Goal: Task Accomplishment & Management: Manage account settings

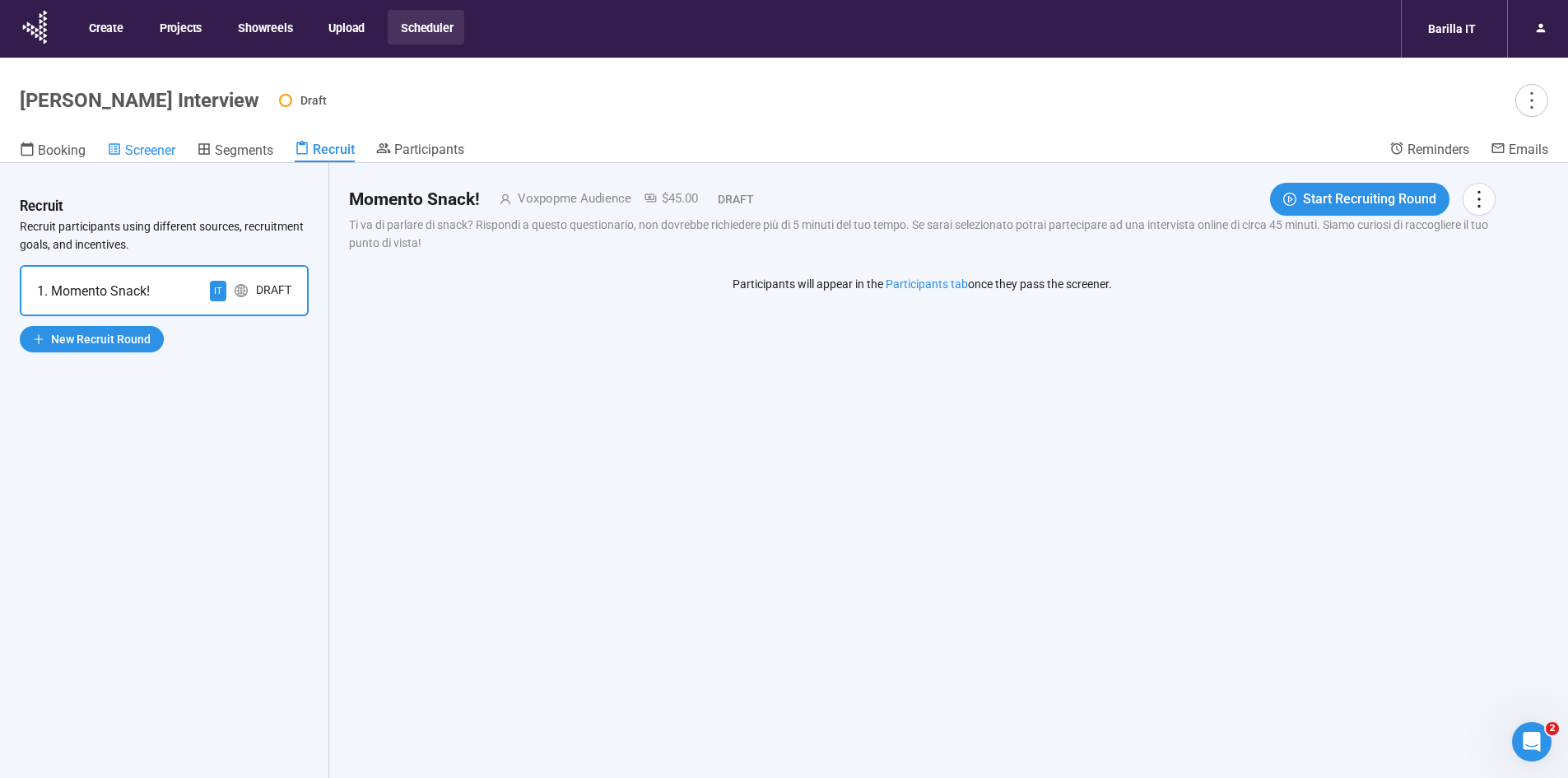
click at [153, 152] on span "Screener" at bounding box center [150, 150] width 50 height 15
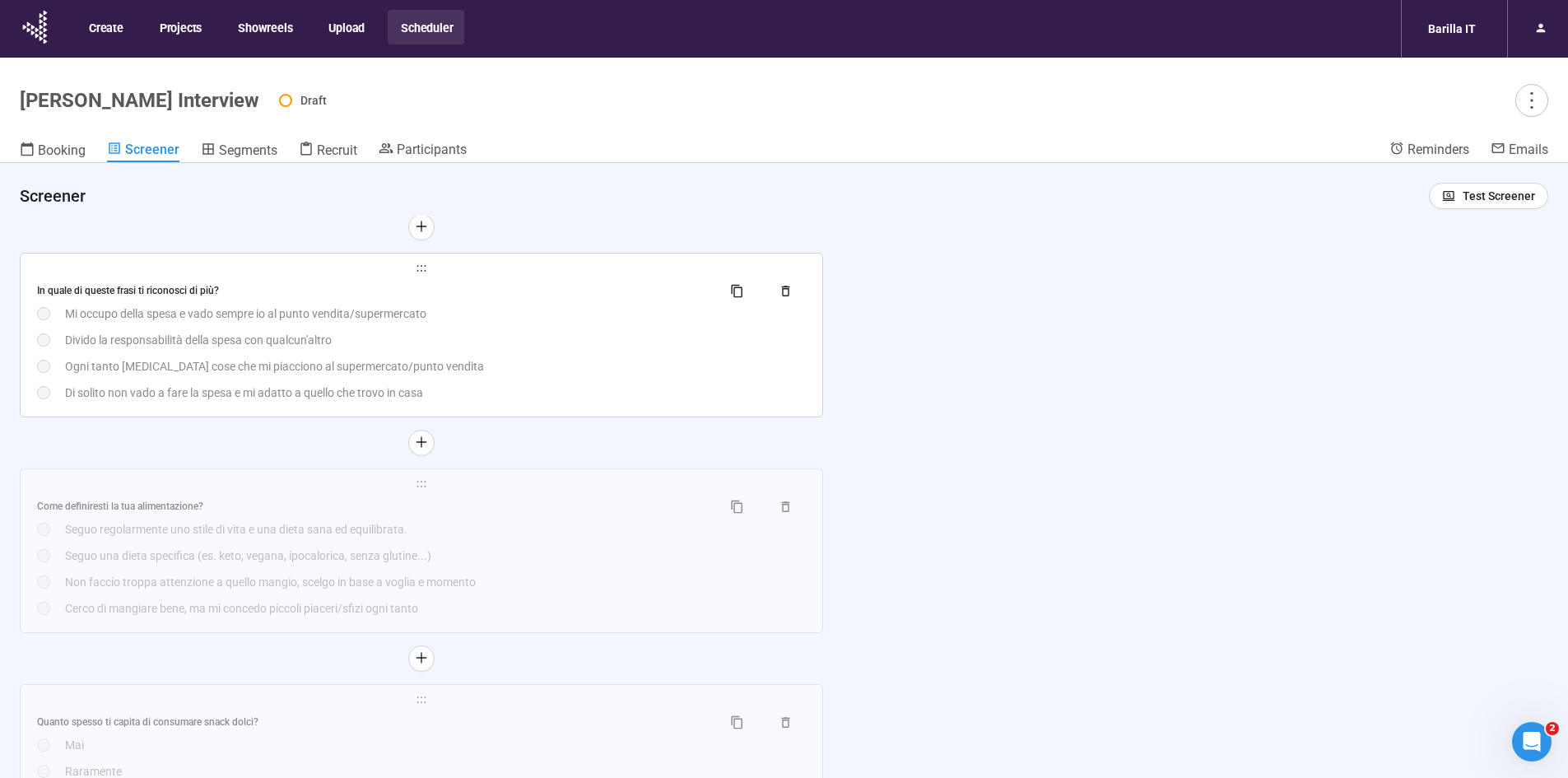
scroll to position [1152, 0]
click at [445, 368] on div "Ogni tanto [MEDICAL_DATA] cose che mi piacciono al supermercato/punto vendita" at bounding box center [436, 367] width 741 height 18
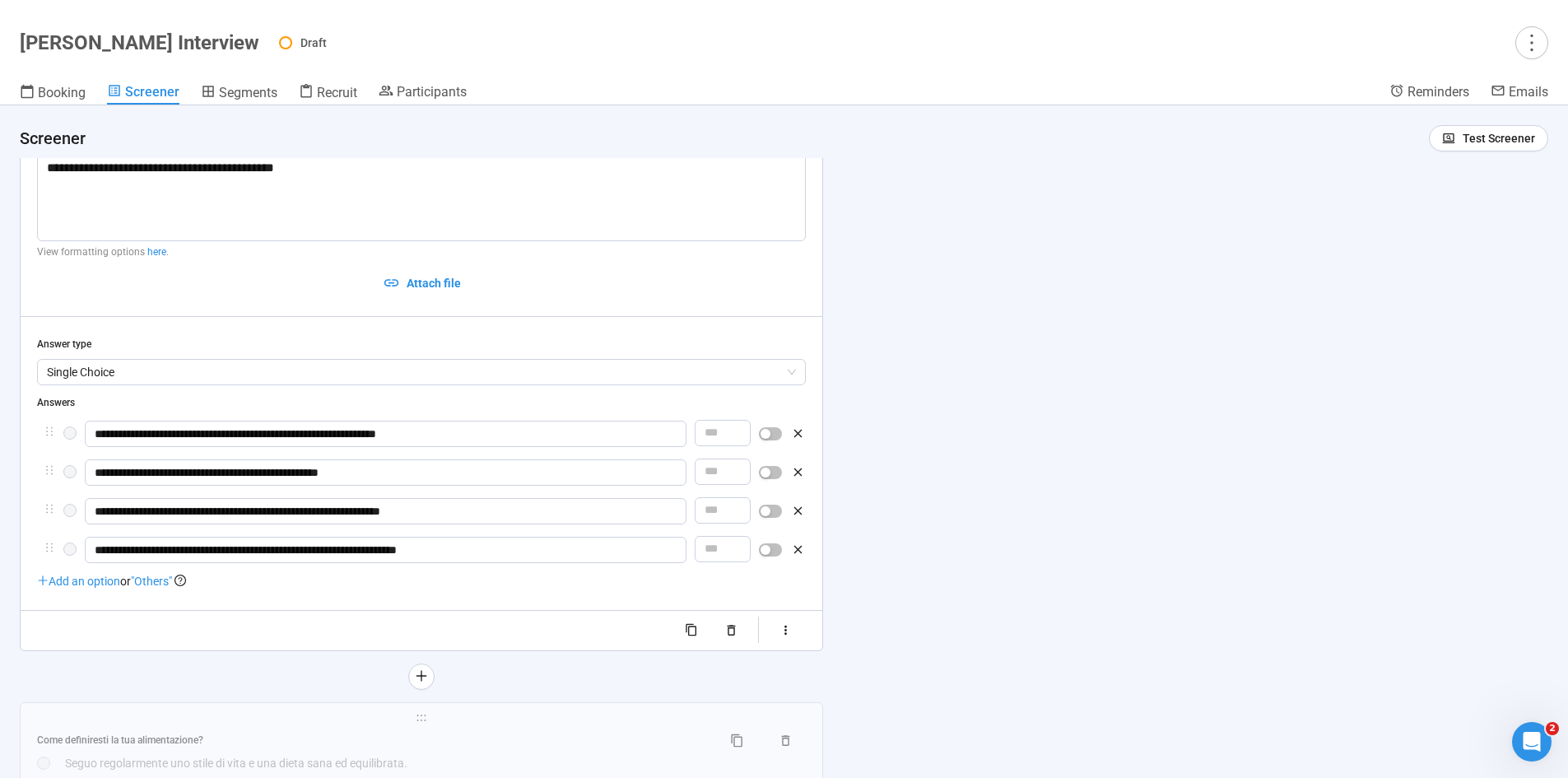
scroll to position [868, 0]
click at [770, 558] on div at bounding box center [770, 548] width 23 height 26
click at [769, 553] on div "button" at bounding box center [765, 549] width 10 height 10
click at [868, 607] on div "**********" at bounding box center [784, 441] width 1568 height 672
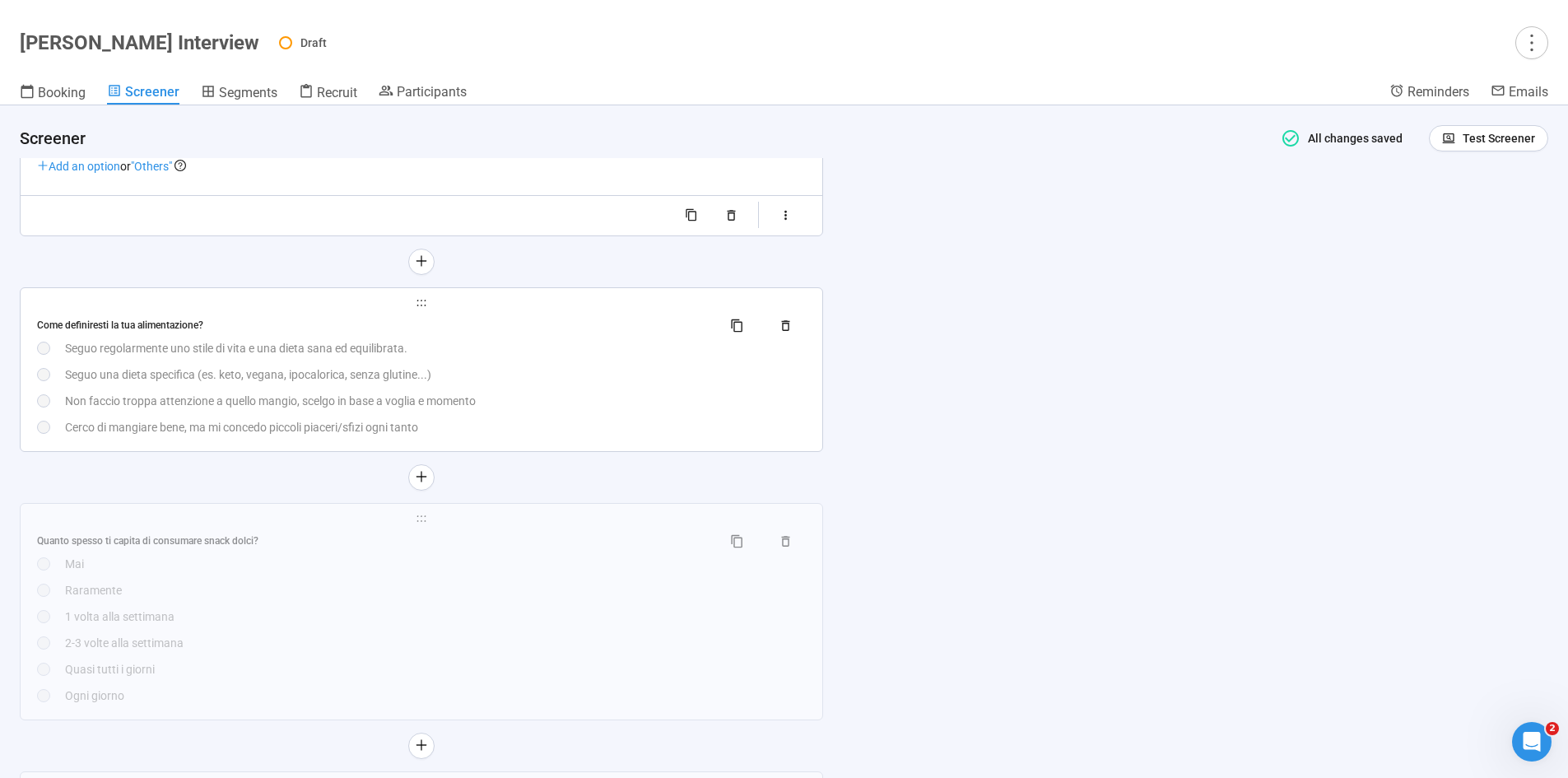
click at [598, 345] on div "Seguo regolarmente uno stile di vita e una dieta sana ed equilibrata." at bounding box center [436, 347] width 741 height 18
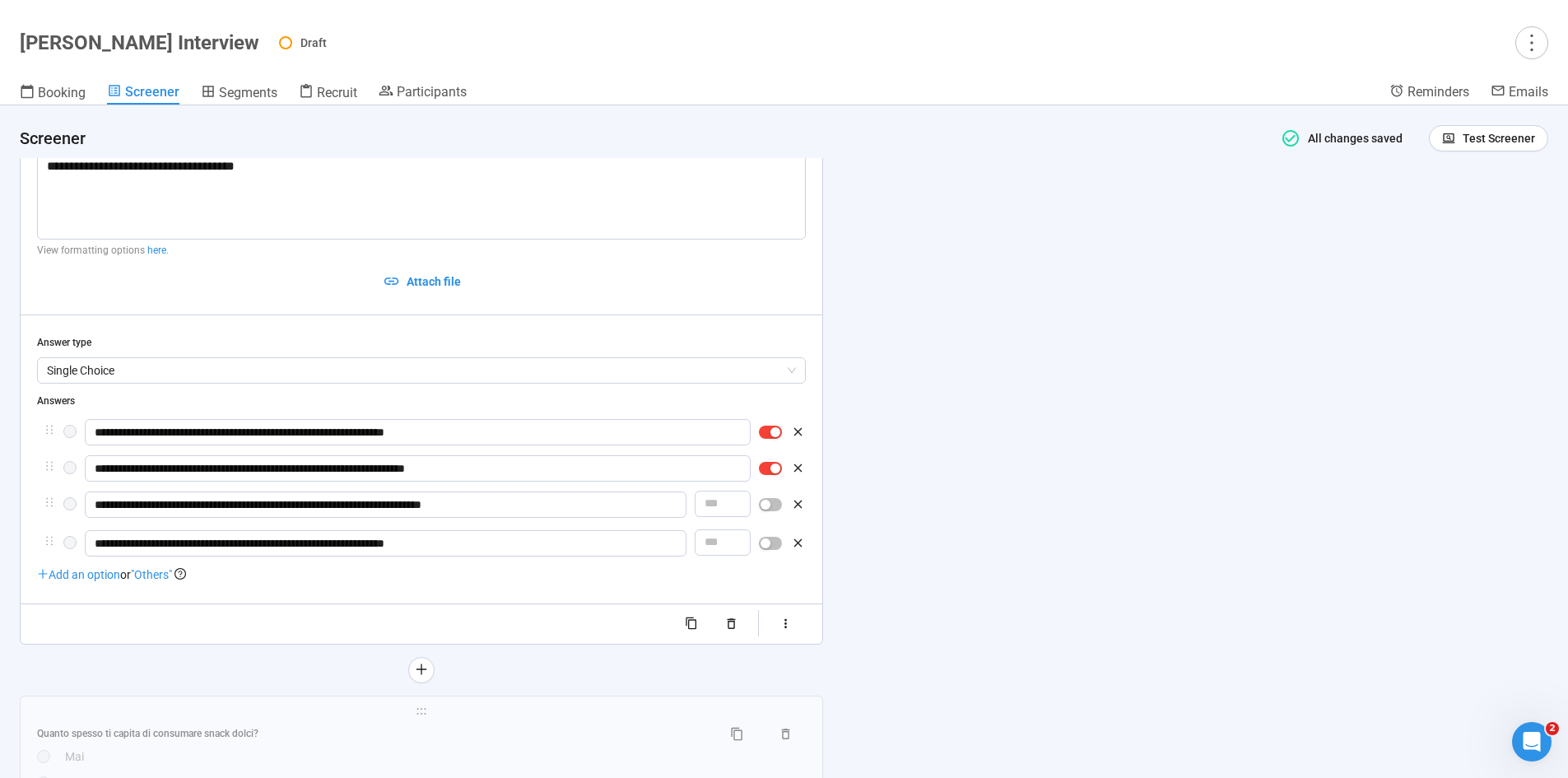
scroll to position [1084, 0]
click at [1045, 497] on div "**********" at bounding box center [784, 441] width 1568 height 672
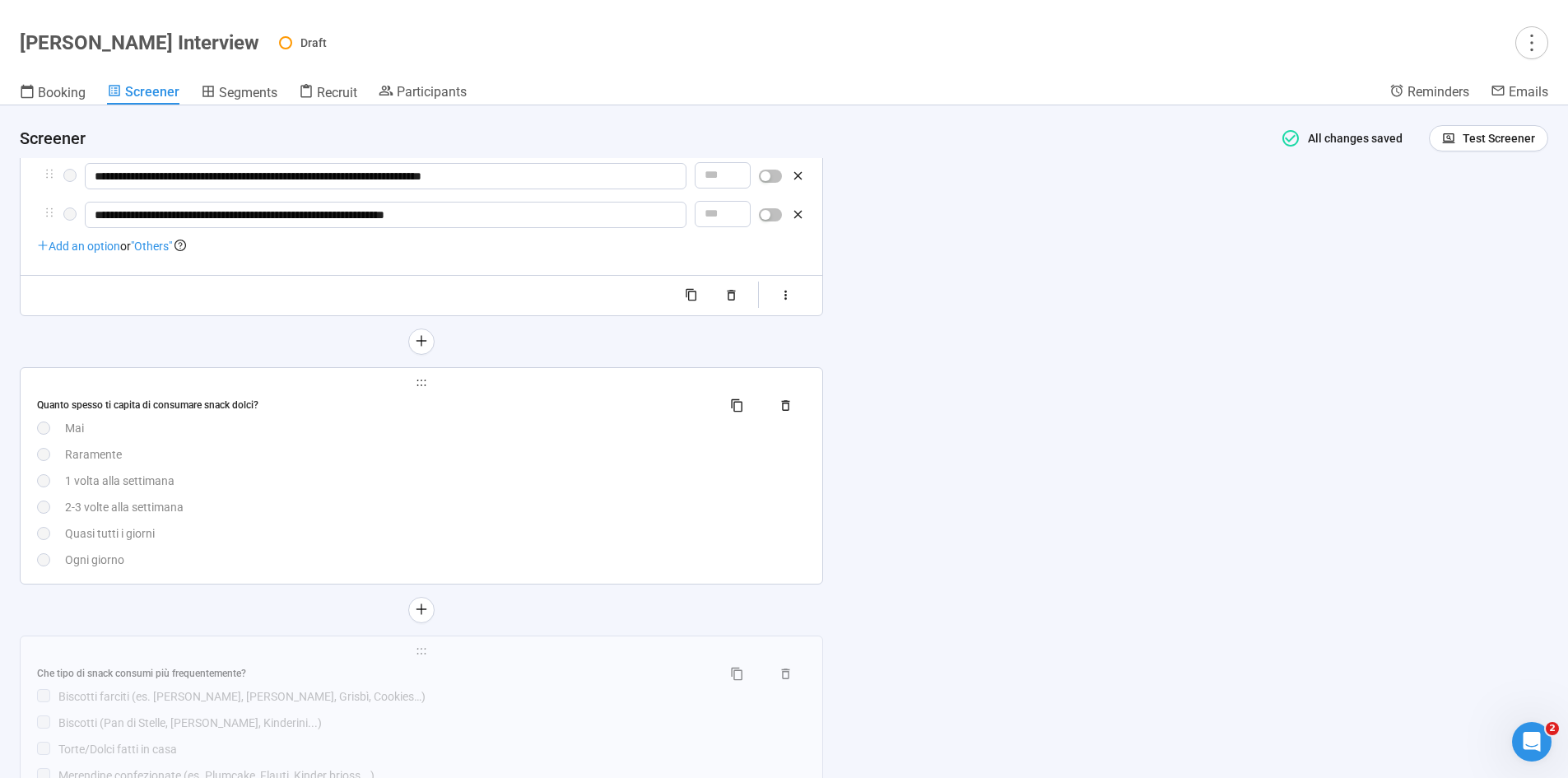
click at [575, 477] on div "1 volta alla settimana" at bounding box center [436, 480] width 741 height 18
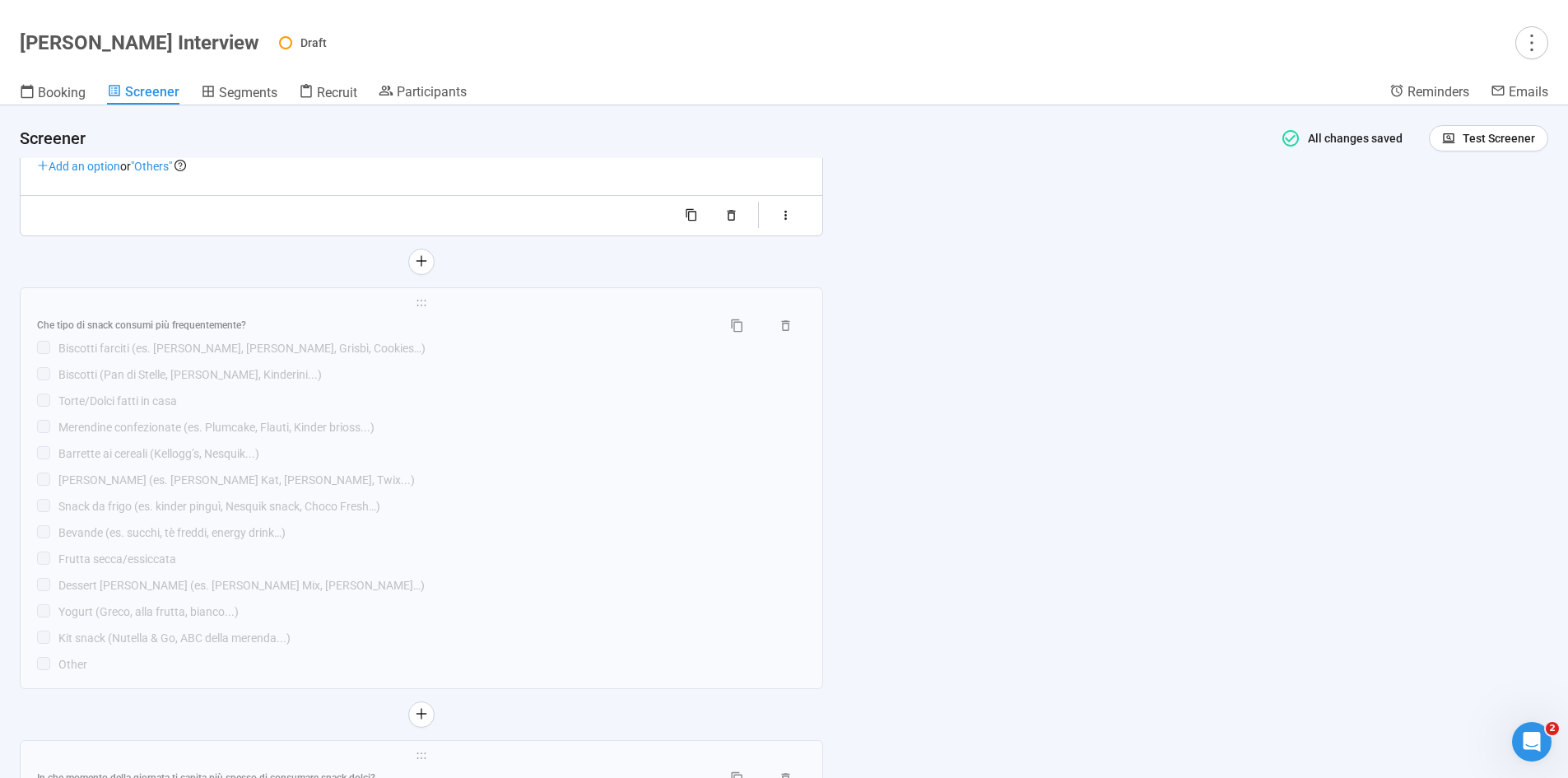
scroll to position [1793, 0]
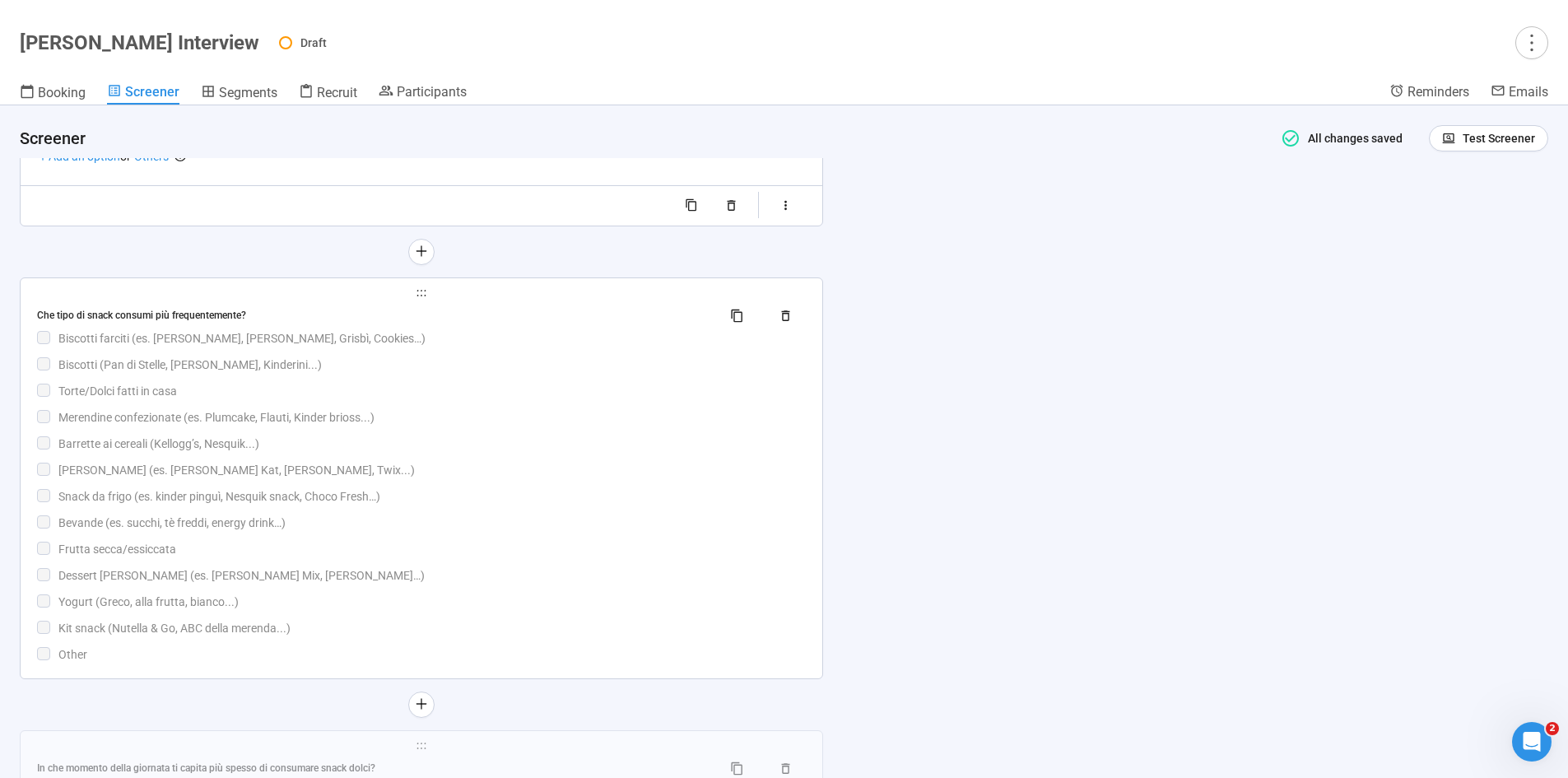
click at [673, 505] on div "Snack da frigo (es. kinder pinguì, Nesquik snack, Choco Fresh…)" at bounding box center [432, 496] width 748 height 18
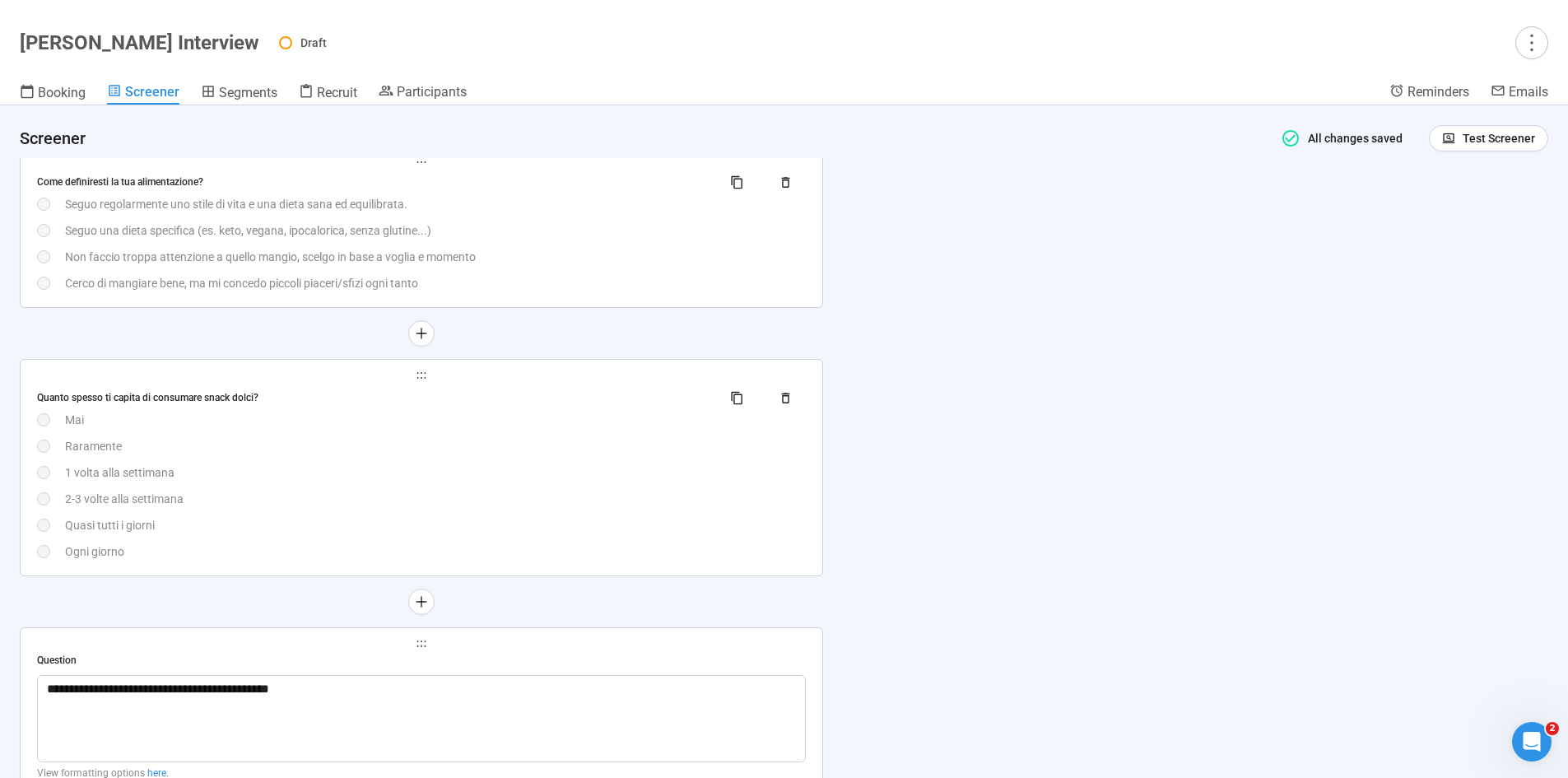
scroll to position [992, 0]
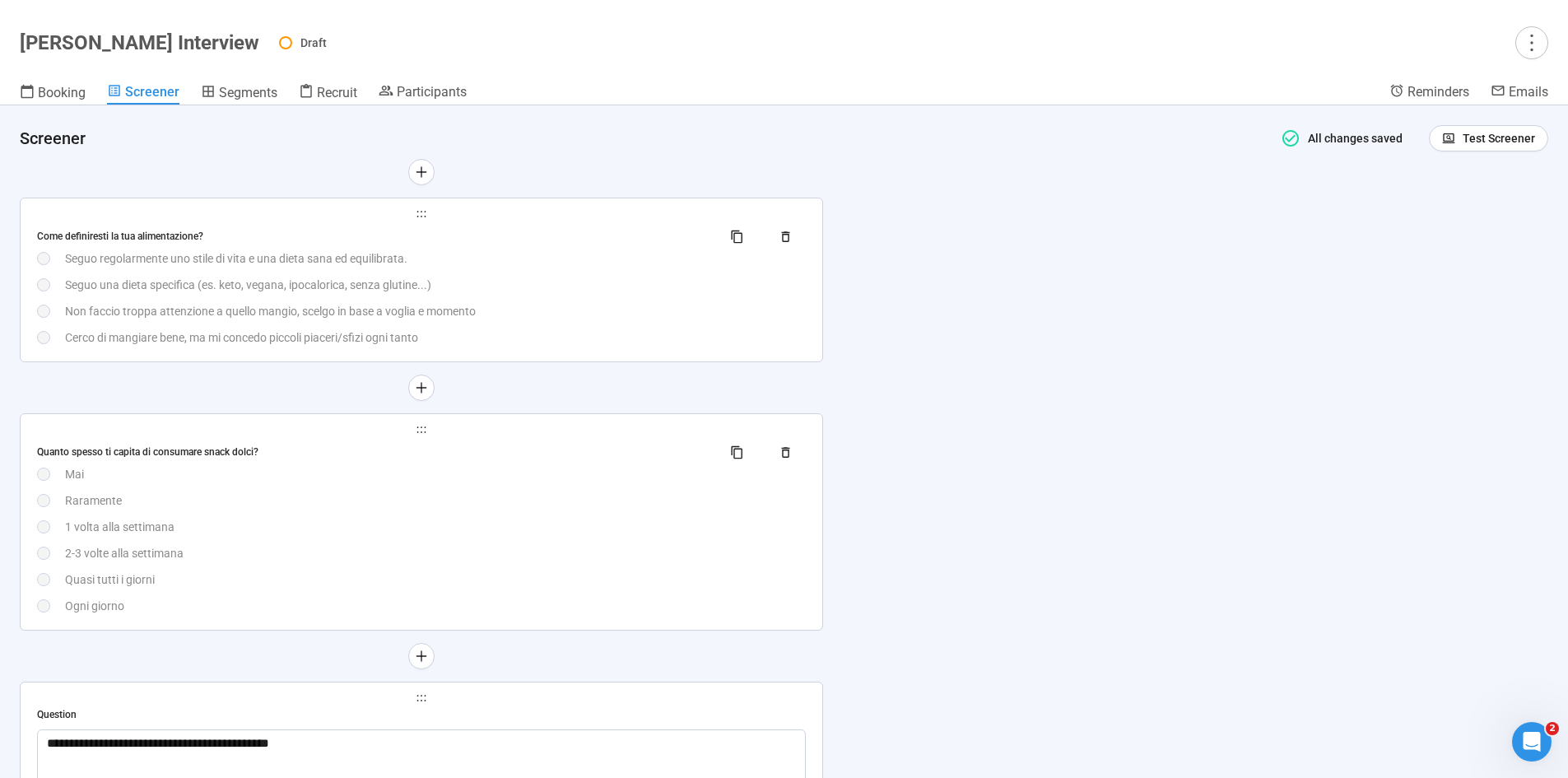
click at [564, 557] on div "2-3 volte alla settimana" at bounding box center [436, 553] width 741 height 18
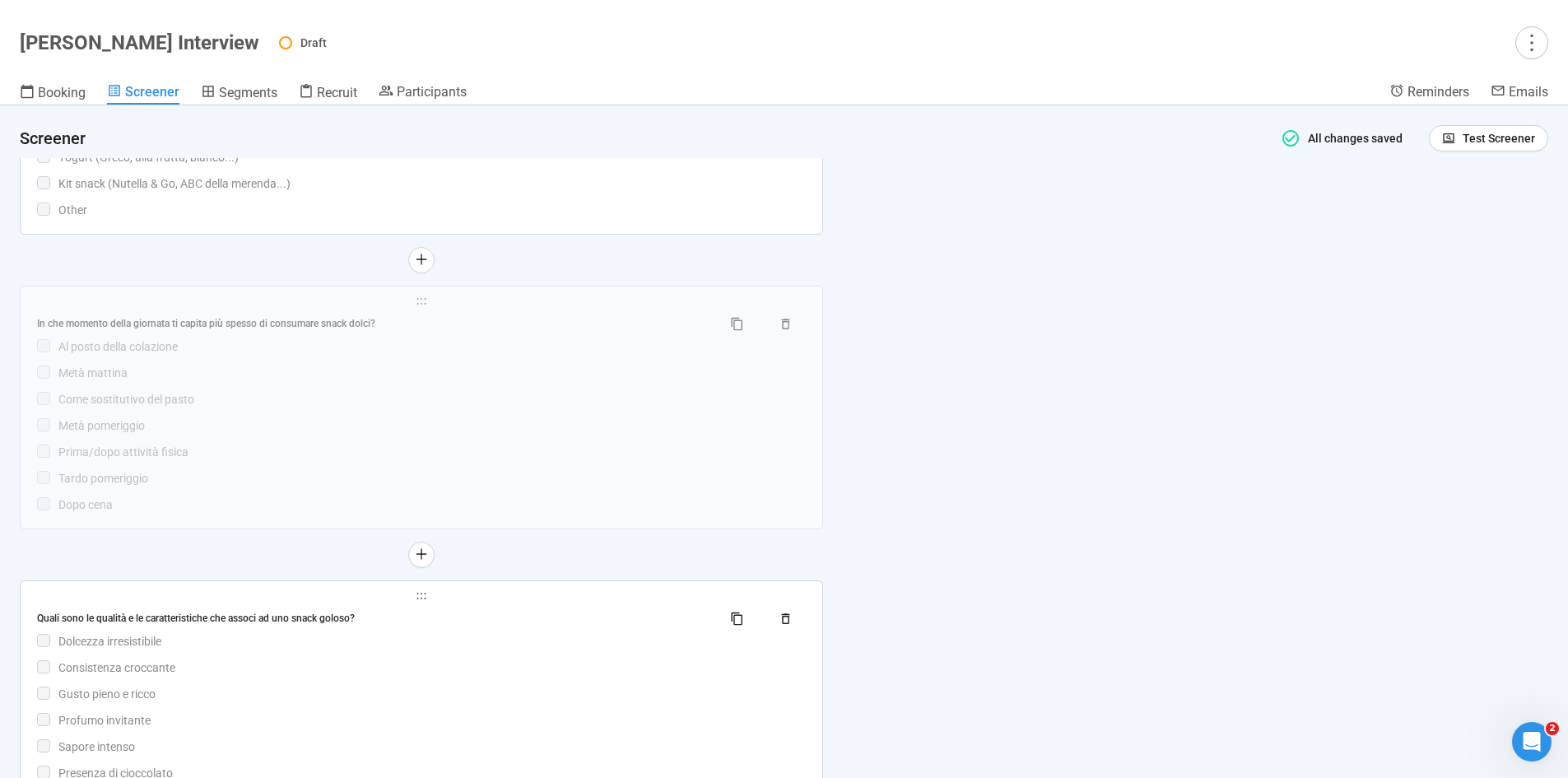
scroll to position [2287, 0]
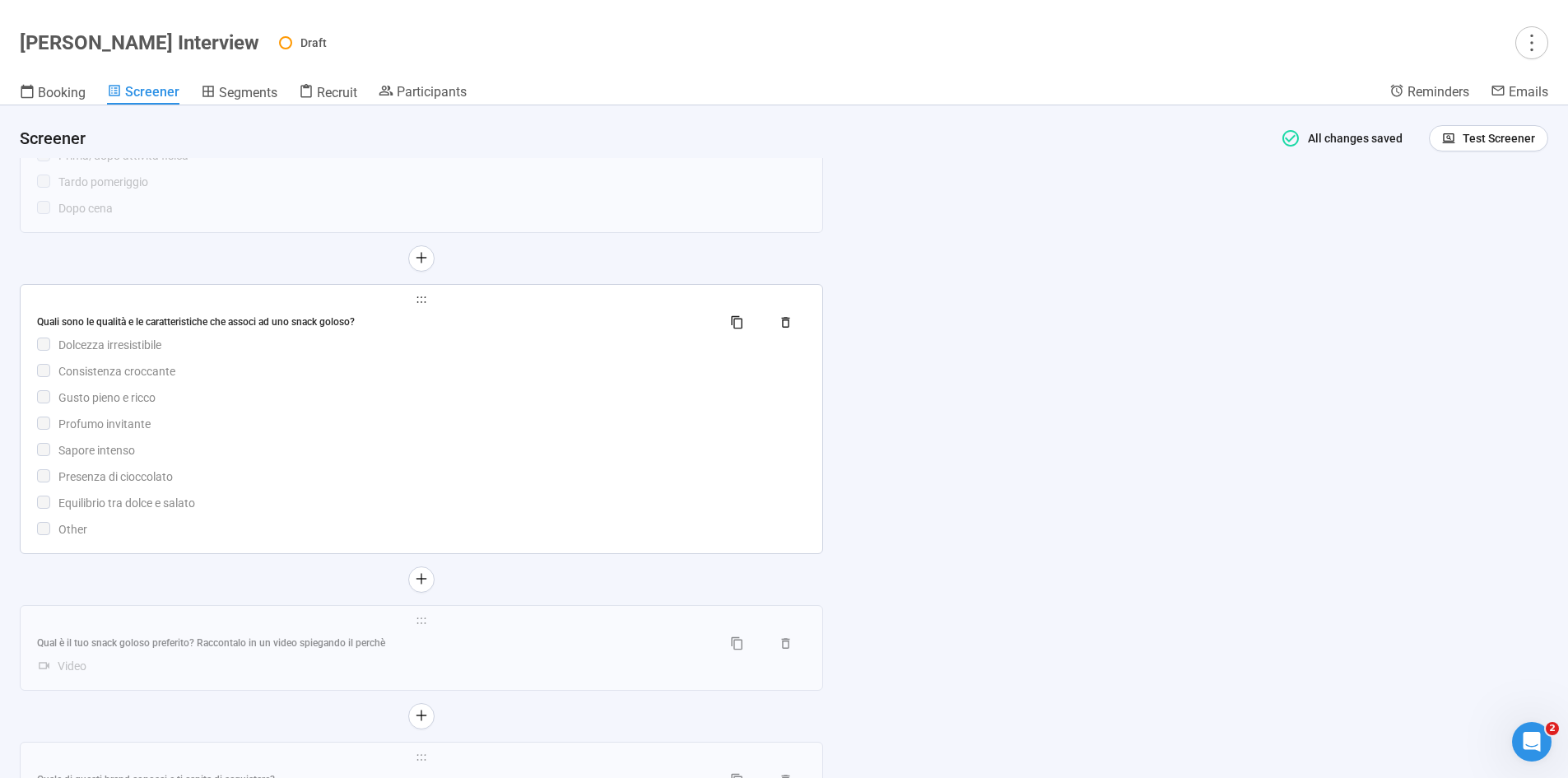
click at [520, 512] on div "Equilibrio tra dolce e salato" at bounding box center [432, 503] width 748 height 18
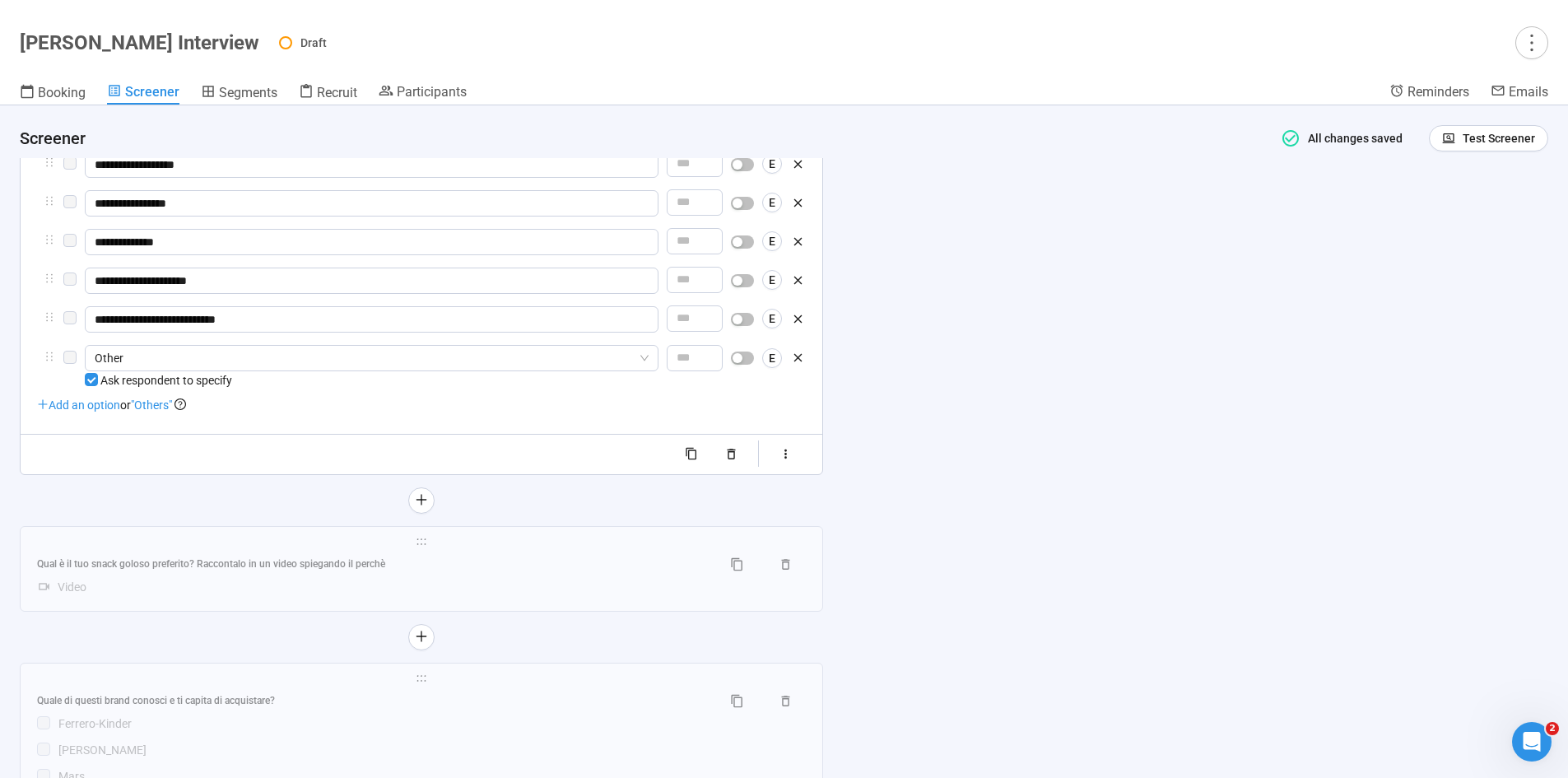
scroll to position [2742, 0]
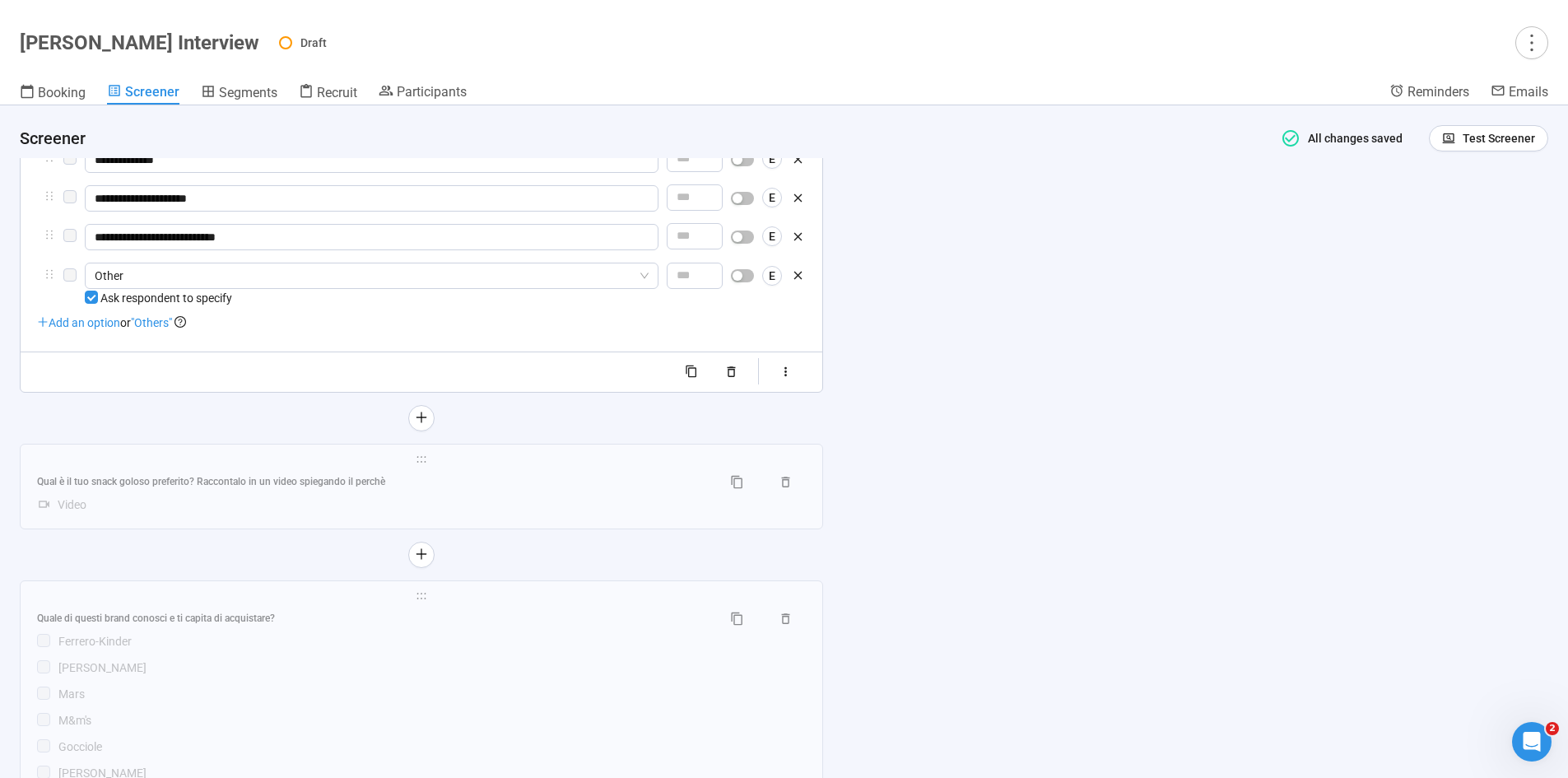
click at [1045, 544] on div "**********" at bounding box center [784, 441] width 1568 height 672
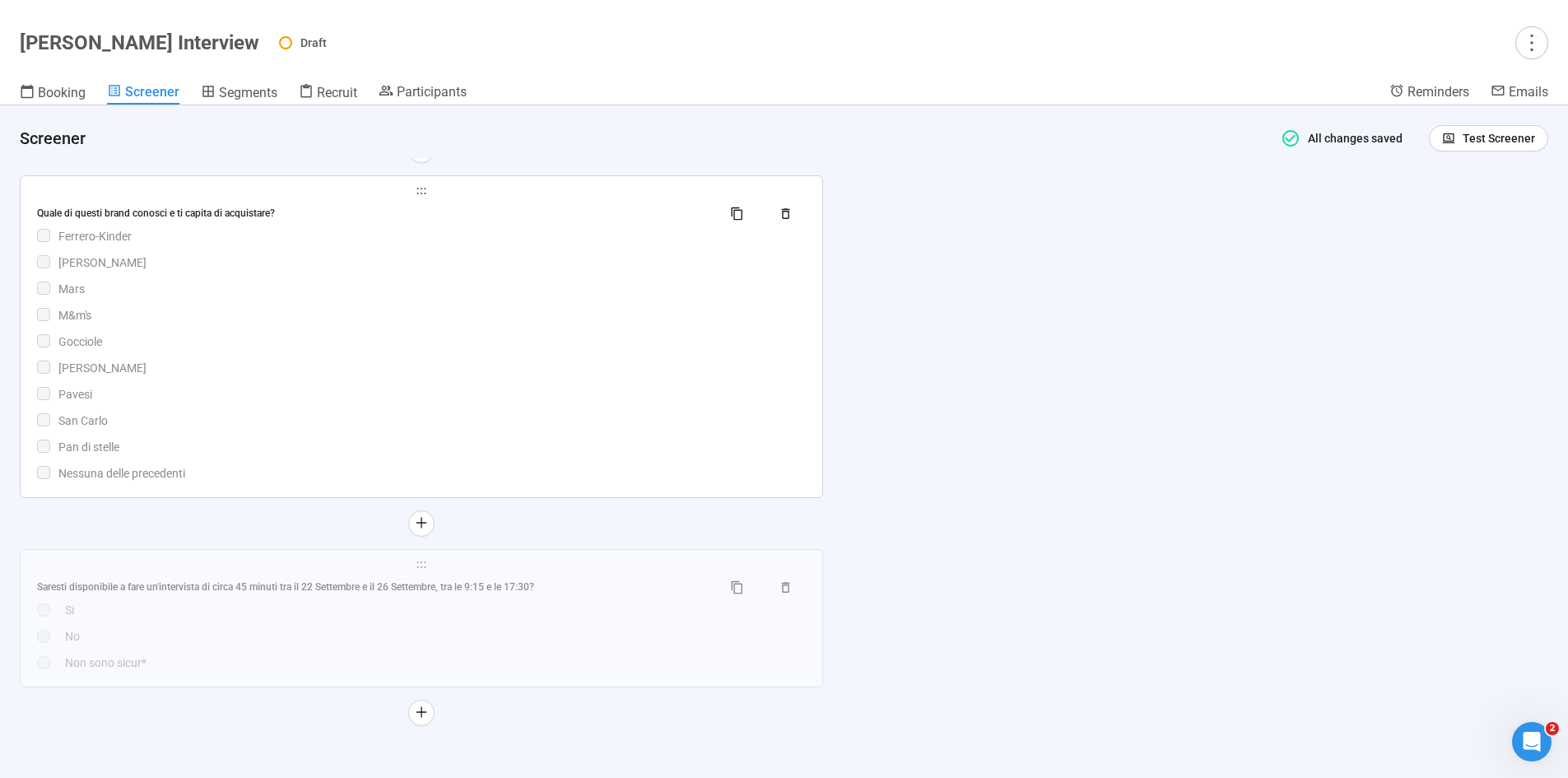
scroll to position [3179, 0]
click at [242, 87] on span "Segments" at bounding box center [247, 92] width 58 height 15
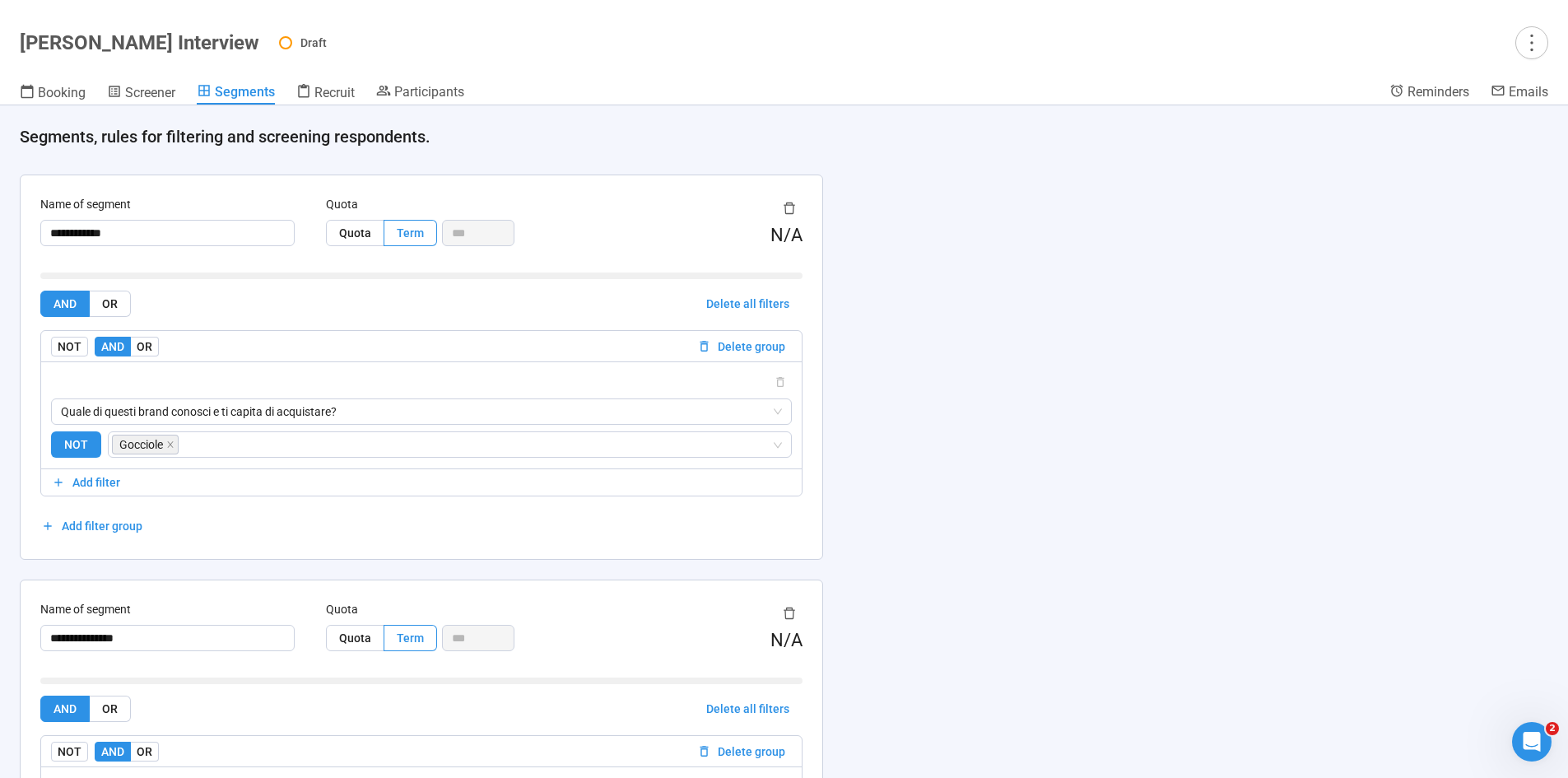
click at [951, 510] on div "**********" at bounding box center [784, 441] width 1568 height 672
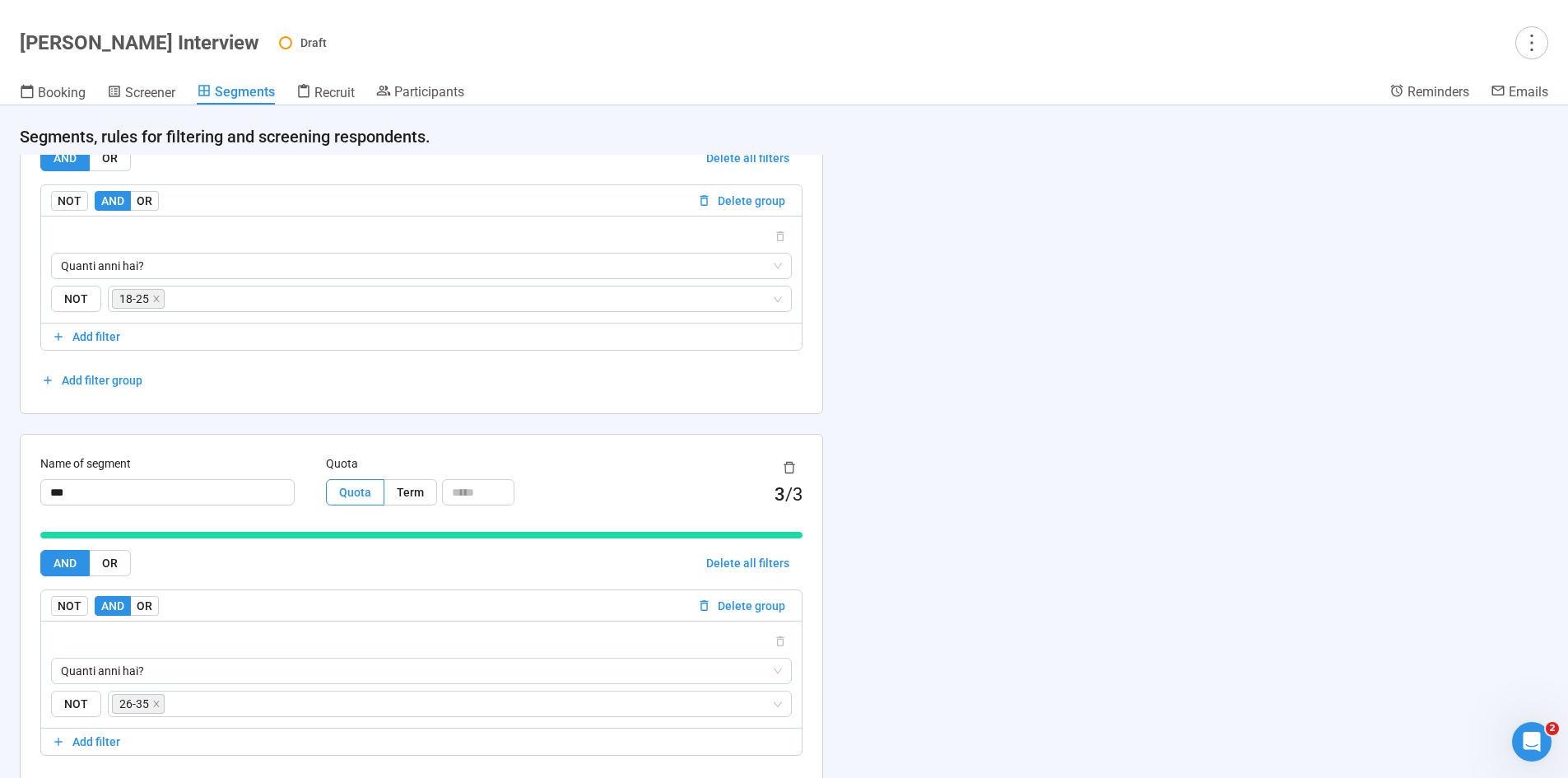
scroll to position [1152, 0]
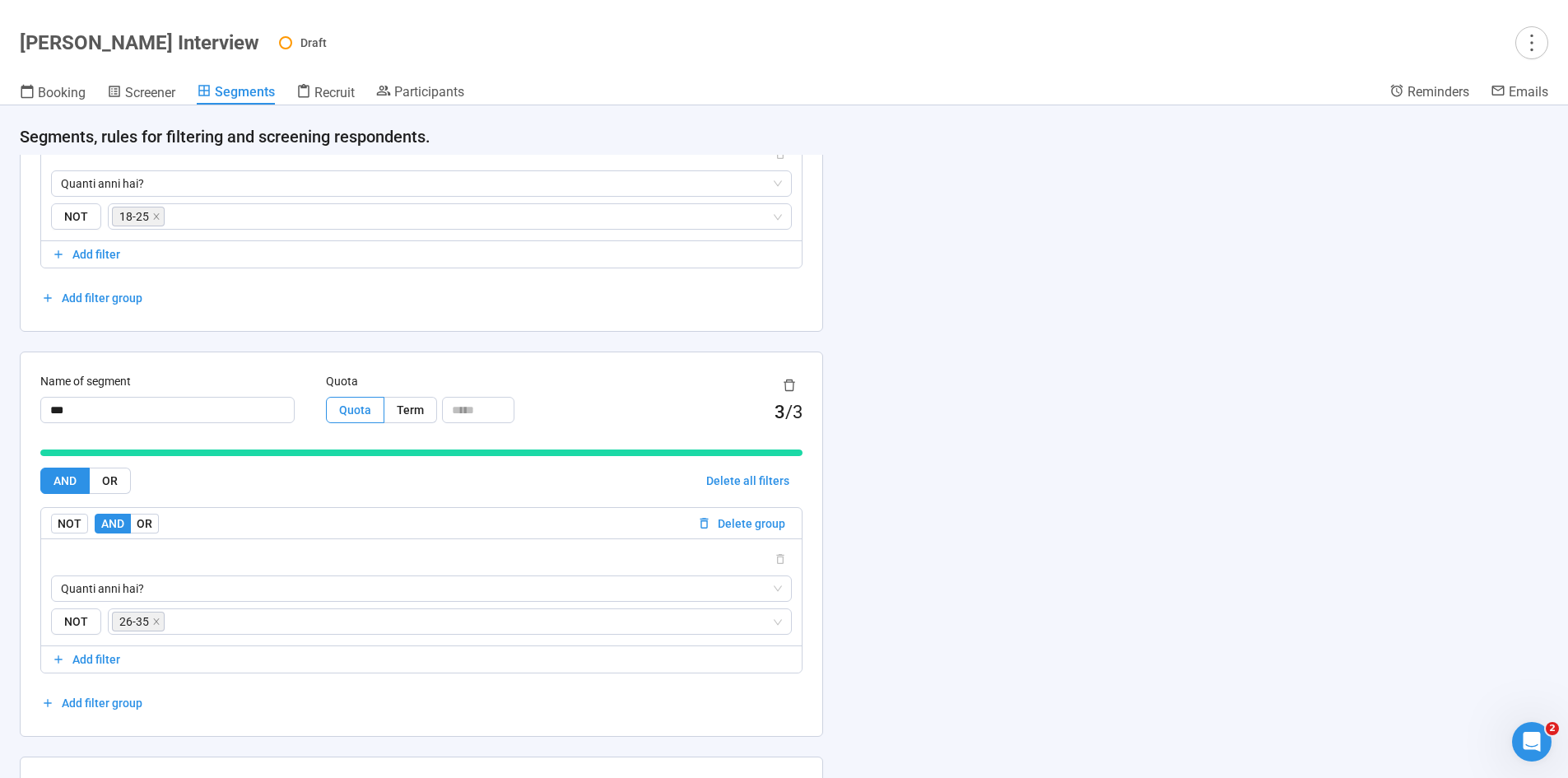
click at [886, 670] on div "**********" at bounding box center [784, 441] width 1568 height 672
click at [330, 91] on span "Recruit" at bounding box center [335, 92] width 41 height 15
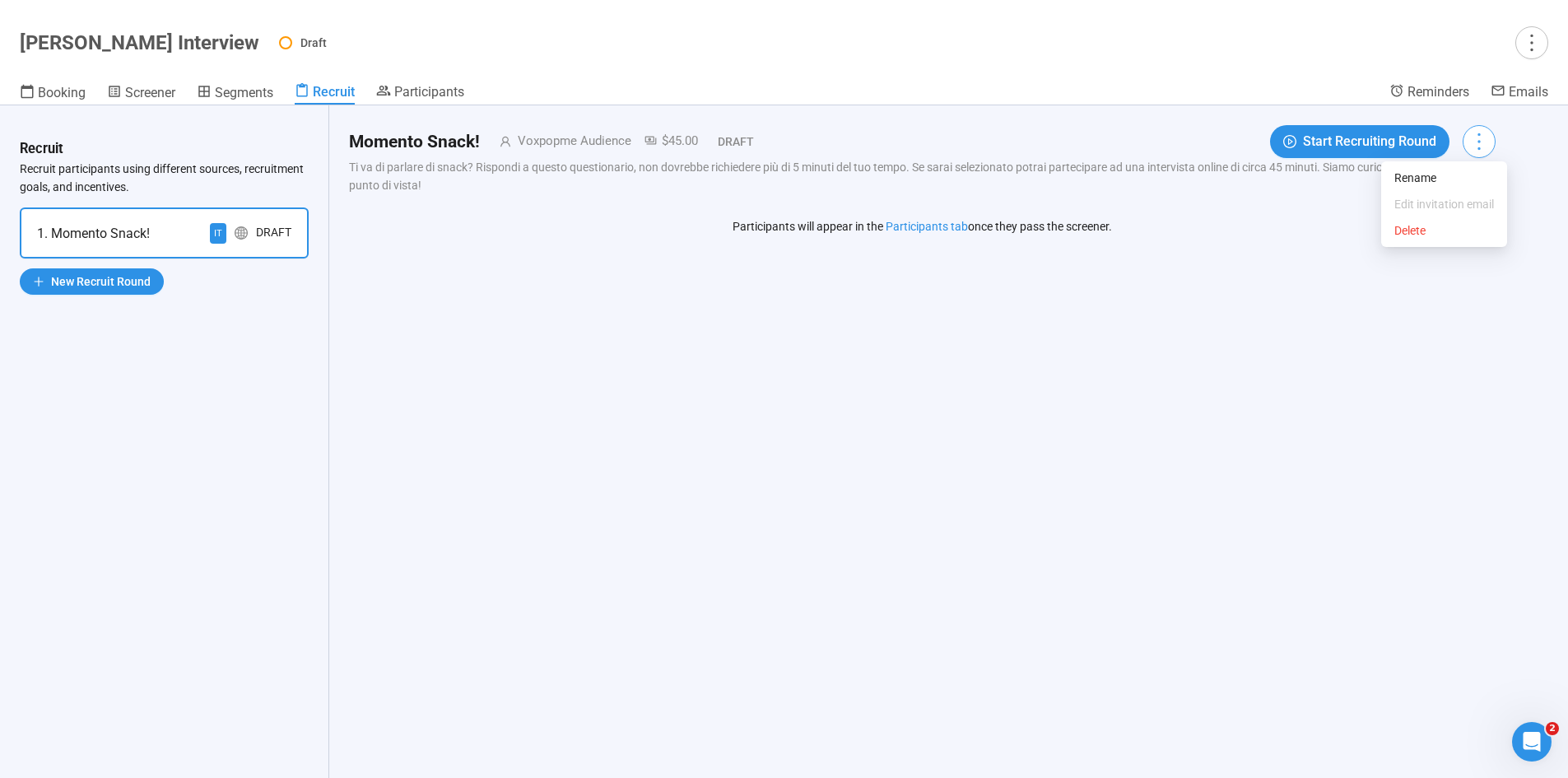
click at [1490, 143] on icon "more" at bounding box center [1478, 141] width 22 height 22
click at [1347, 336] on div "Momento Snack! Voxpopme Audience $45.00 Draft Start Recruiting Round Ti va di p…" at bounding box center [921, 441] width 1186 height 672
click at [283, 233] on div "Draft" at bounding box center [274, 233] width 36 height 20
click at [465, 323] on div "Momento Snack! Voxpopme Audience $45.00 Draft Start Recruiting Round Ti va di p…" at bounding box center [921, 441] width 1186 height 672
click at [459, 80] on header "[PERSON_NAME] Snack Interview Draft Booking Screener Segments Recruit Participa…" at bounding box center [784, 53] width 1568 height 105
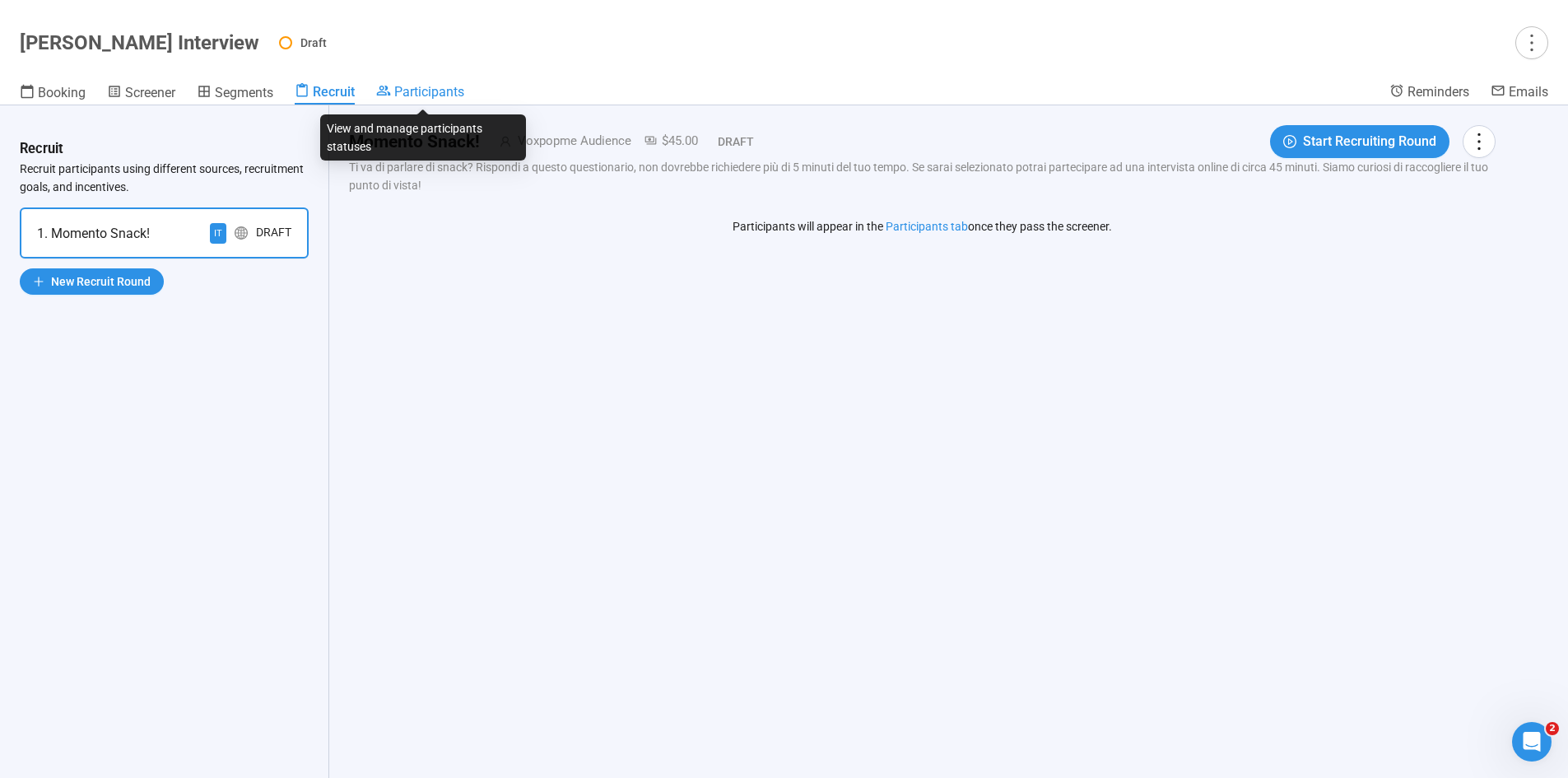
click at [447, 83] on div "Participants" at bounding box center [420, 91] width 88 height 16
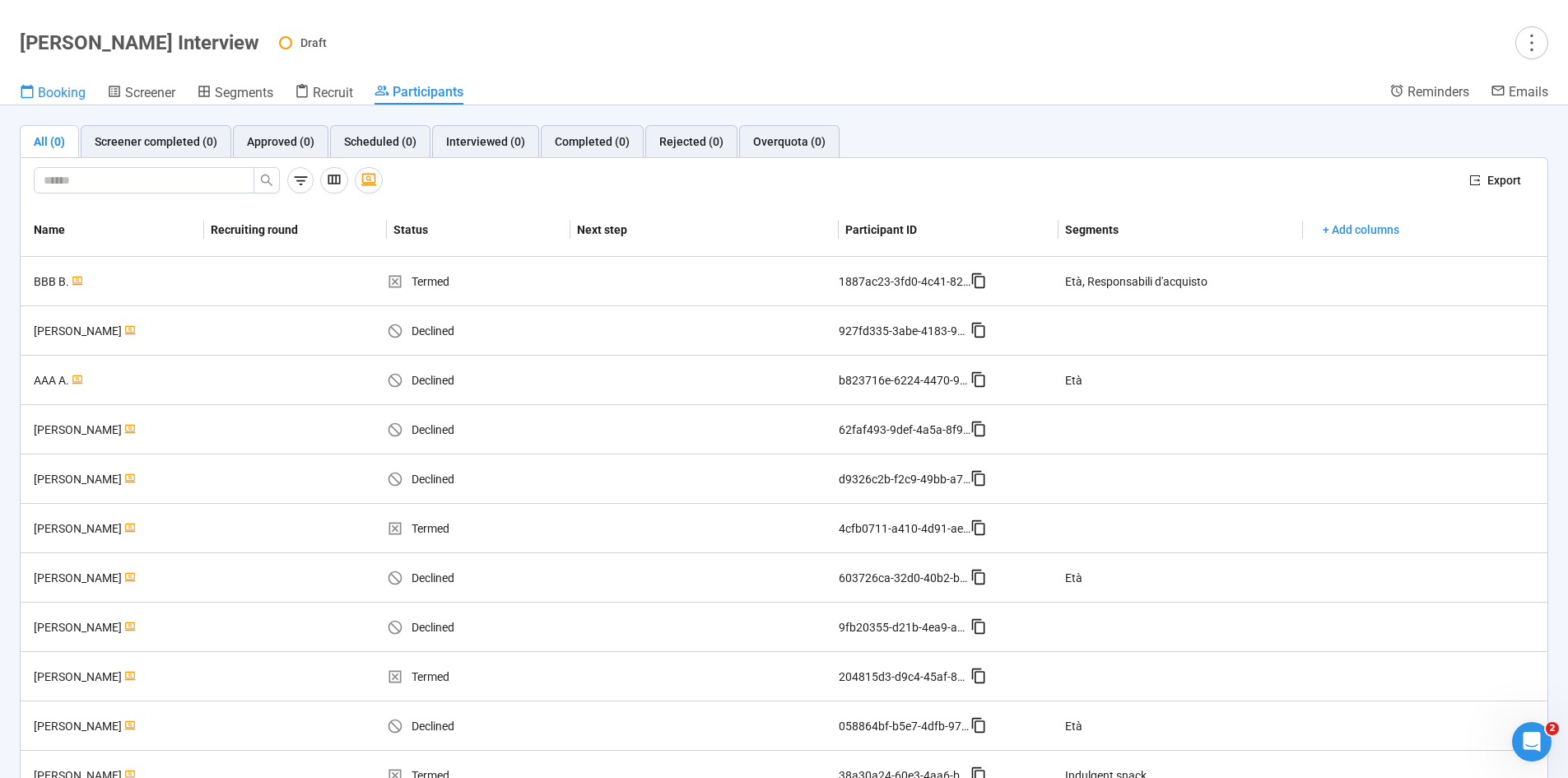
click at [42, 99] on span "Booking" at bounding box center [62, 92] width 47 height 15
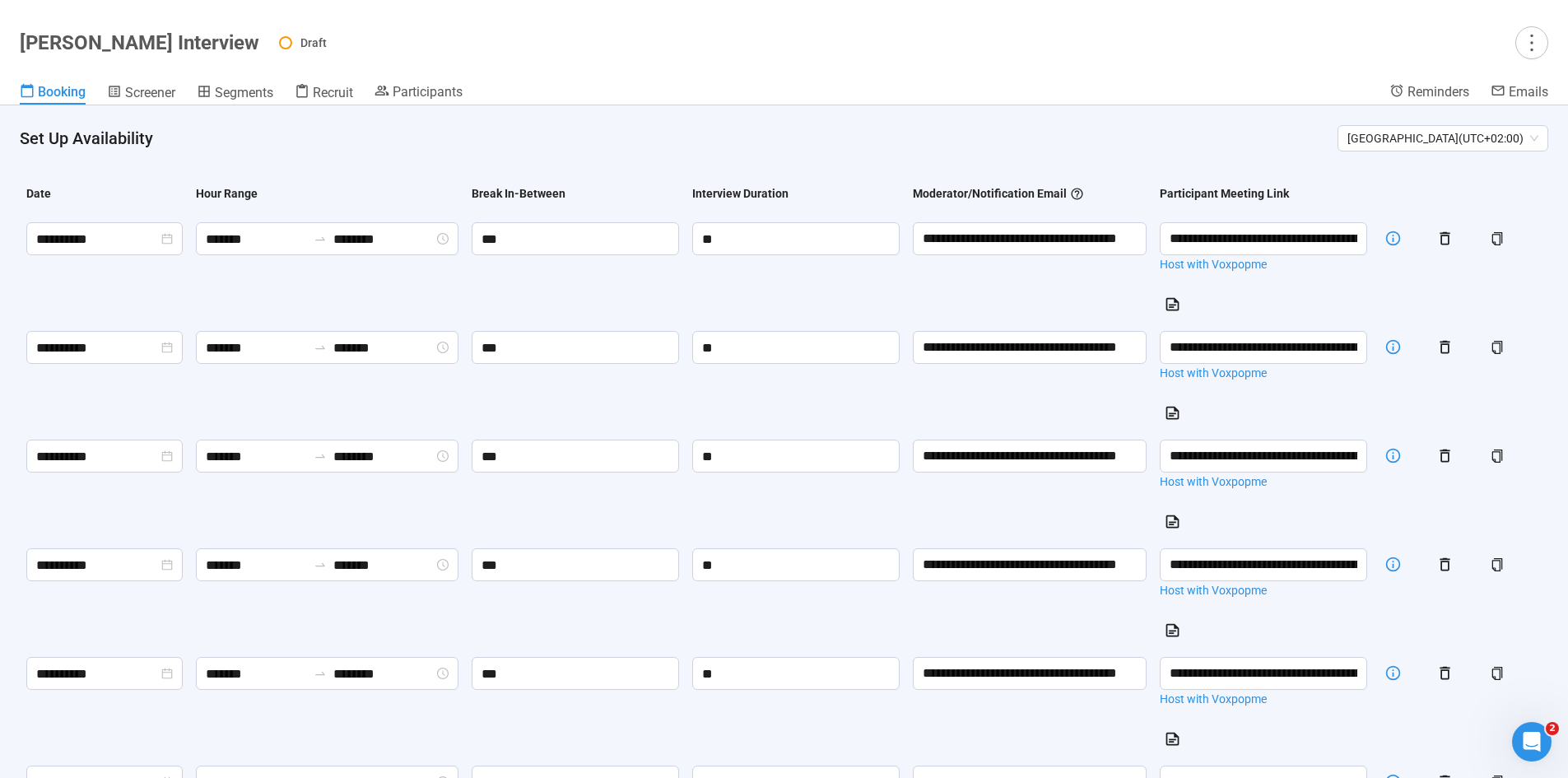
click at [906, 627] on td "**" at bounding box center [796, 596] width 220 height 108
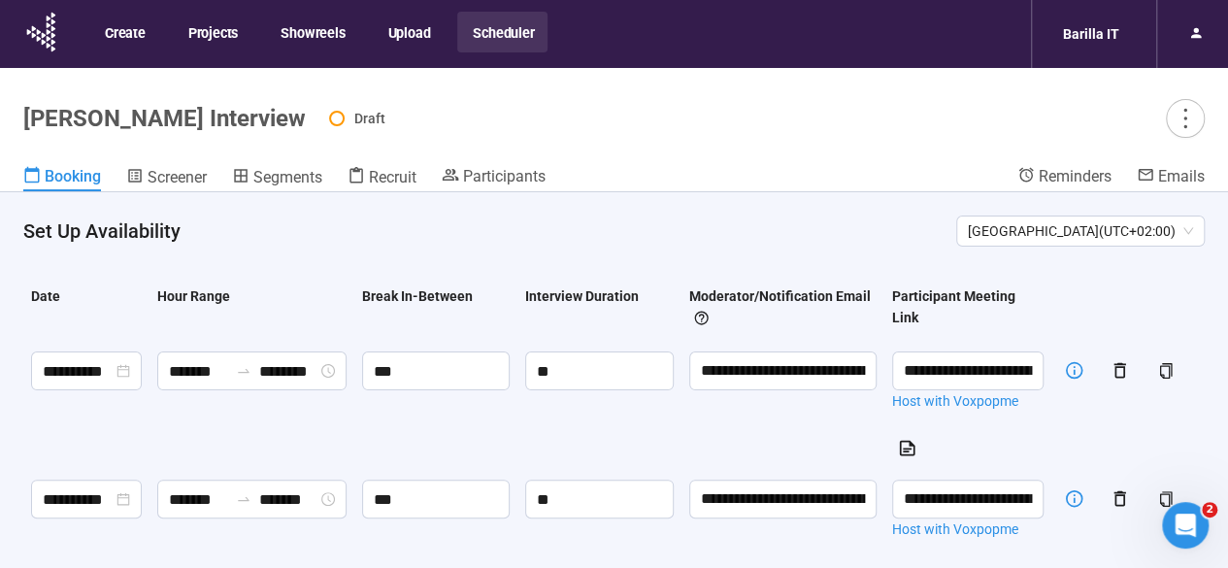
click at [519, 218] on h4 "Set Up Availability" at bounding box center [482, 231] width 918 height 27
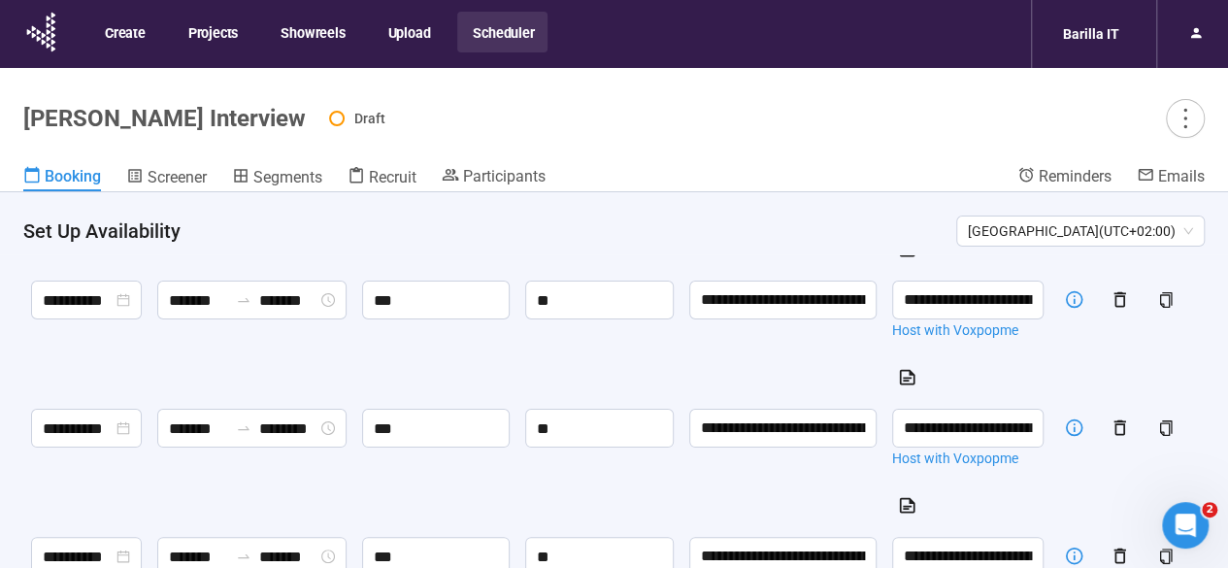
scroll to position [212, 0]
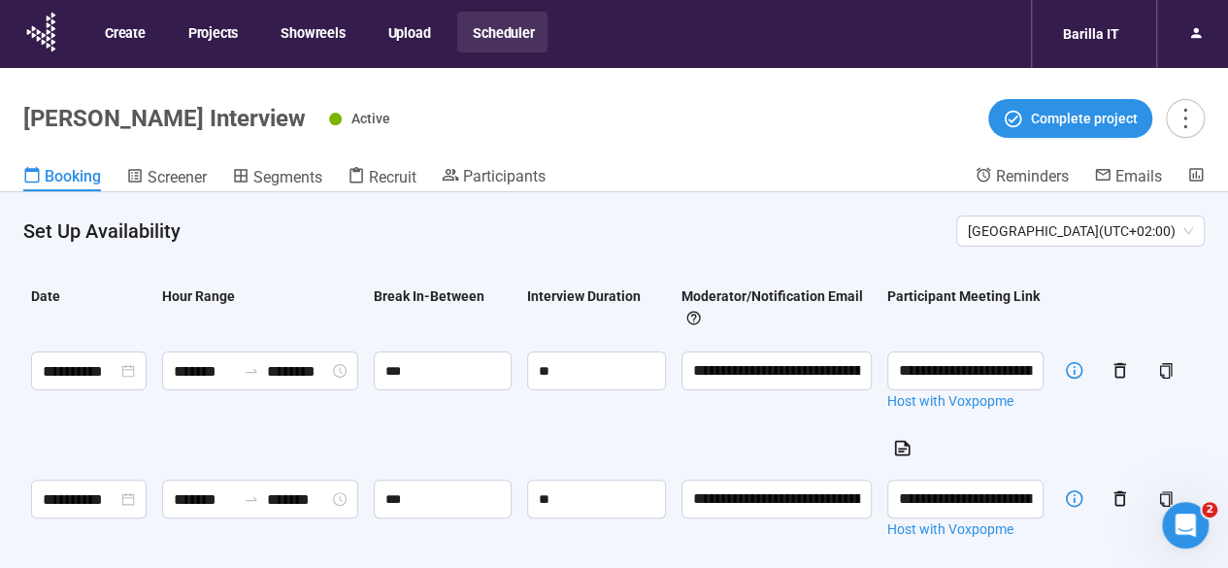
click at [559, 250] on header "Set Up Availability Rome ( UTC+02:00 )" at bounding box center [614, 223] width 1228 height 62
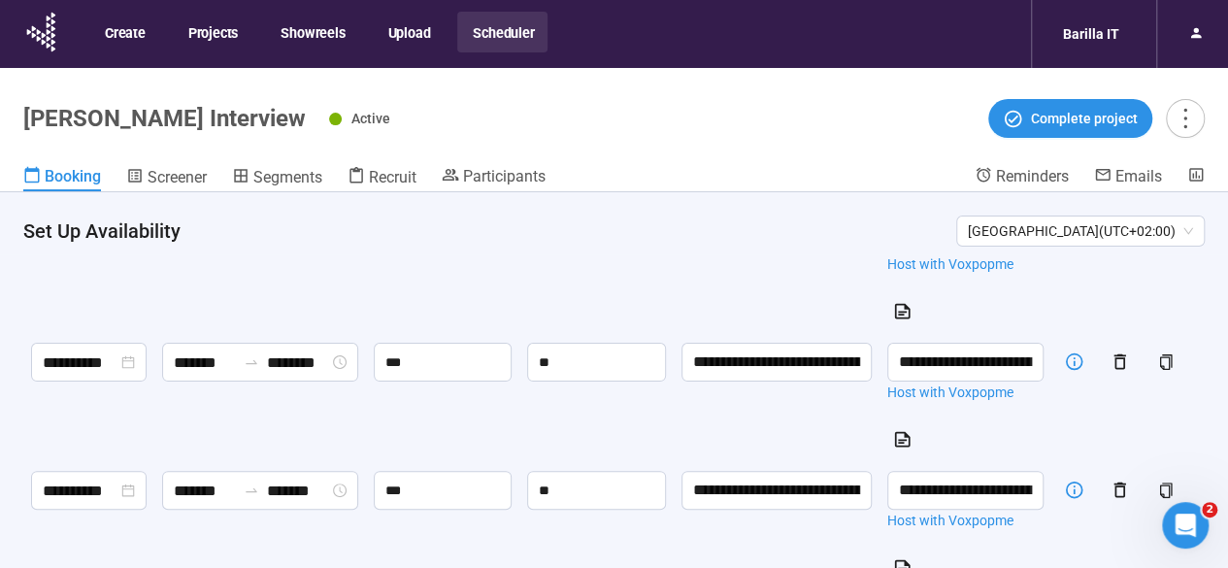
scroll to position [266, 0]
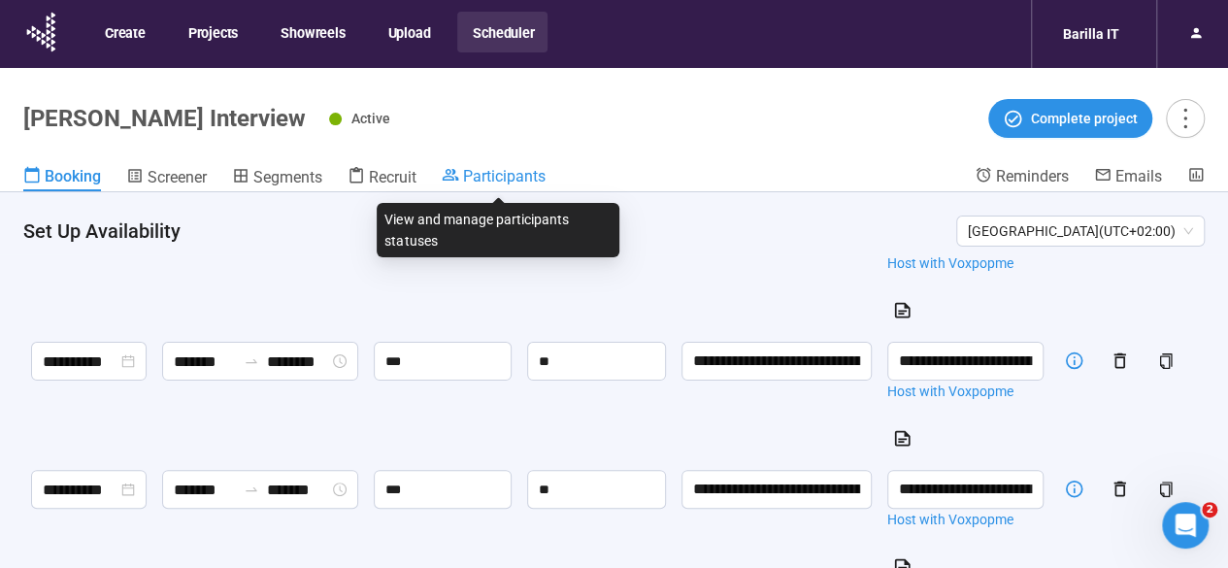
click at [504, 183] on span "Participants" at bounding box center [504, 176] width 83 height 18
